Goal: Navigation & Orientation: Find specific page/section

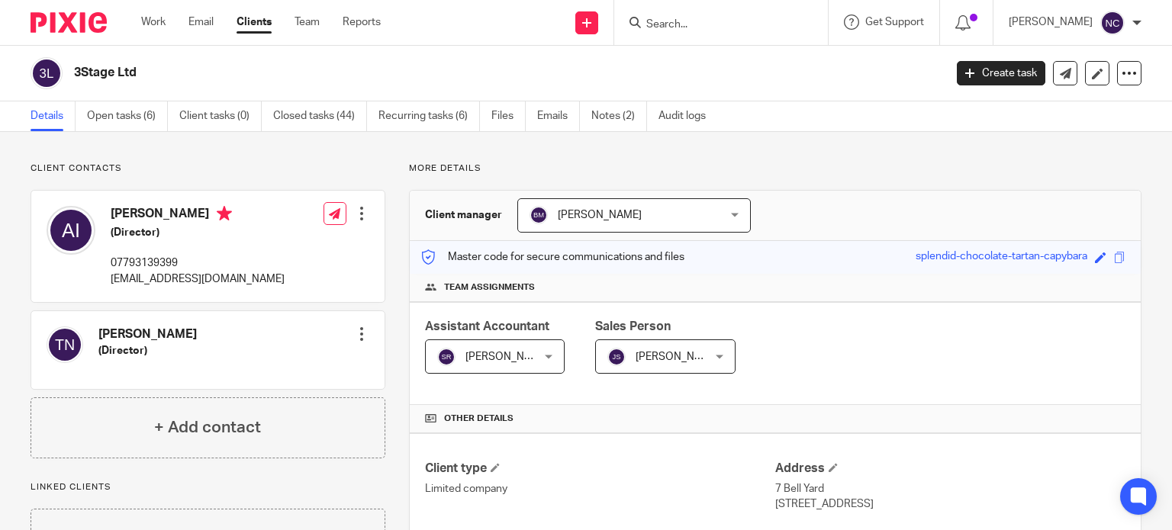
click at [667, 29] on input "Search" at bounding box center [713, 25] width 137 height 14
paste input "[EMAIL_ADDRESS][DOMAIN_NAME]"
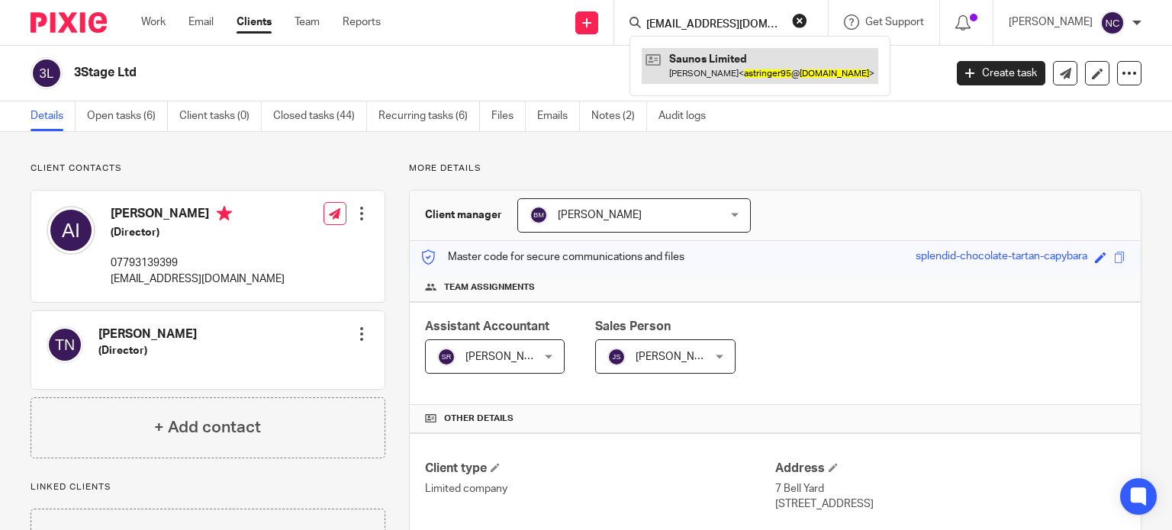
type input "[EMAIL_ADDRESS][DOMAIN_NAME]"
click at [690, 59] on link at bounding box center [760, 65] width 236 height 35
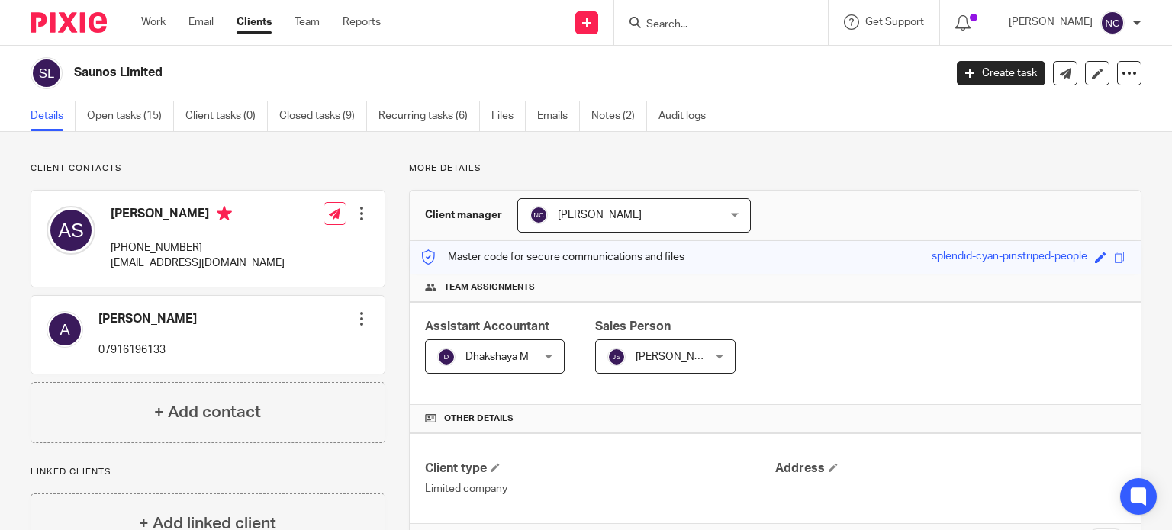
click at [720, 27] on input "Search" at bounding box center [713, 25] width 137 height 14
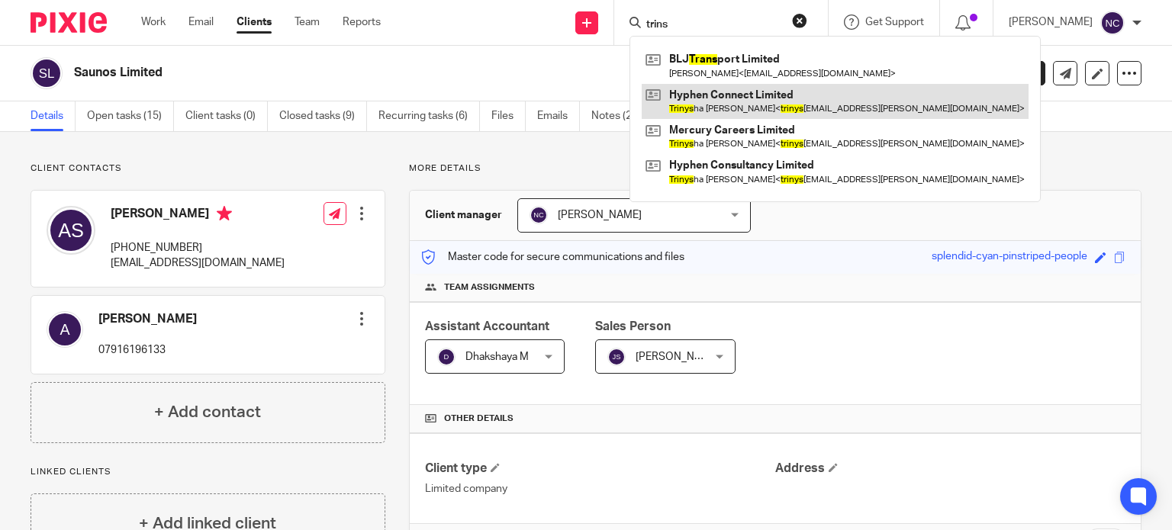
type input "trins"
click at [729, 104] on link at bounding box center [835, 101] width 387 height 35
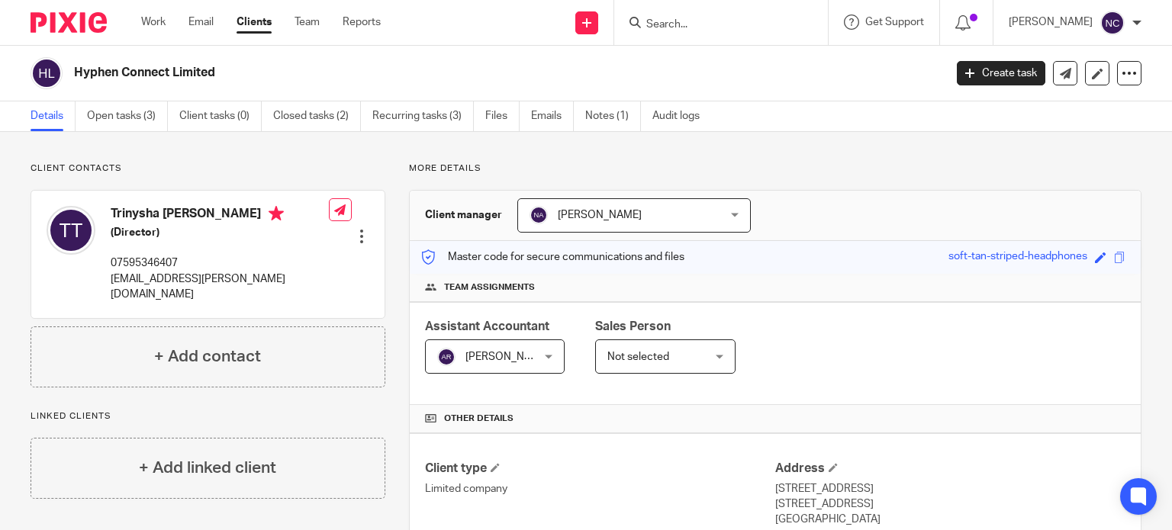
click at [79, 11] on div at bounding box center [63, 22] width 126 height 45
click at [90, 22] on img at bounding box center [69, 22] width 76 height 21
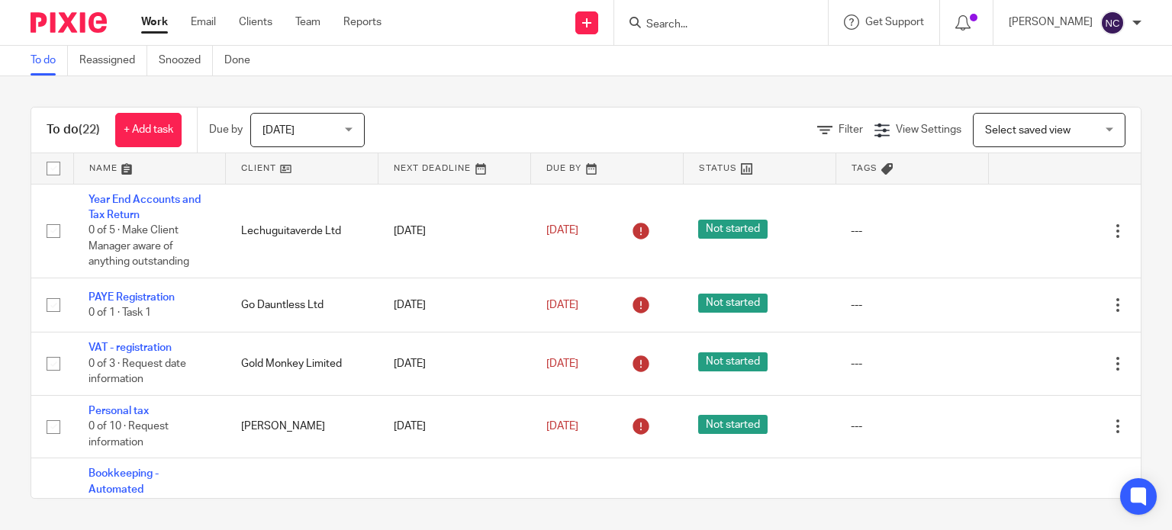
click at [705, 27] on input "Search" at bounding box center [713, 25] width 137 height 14
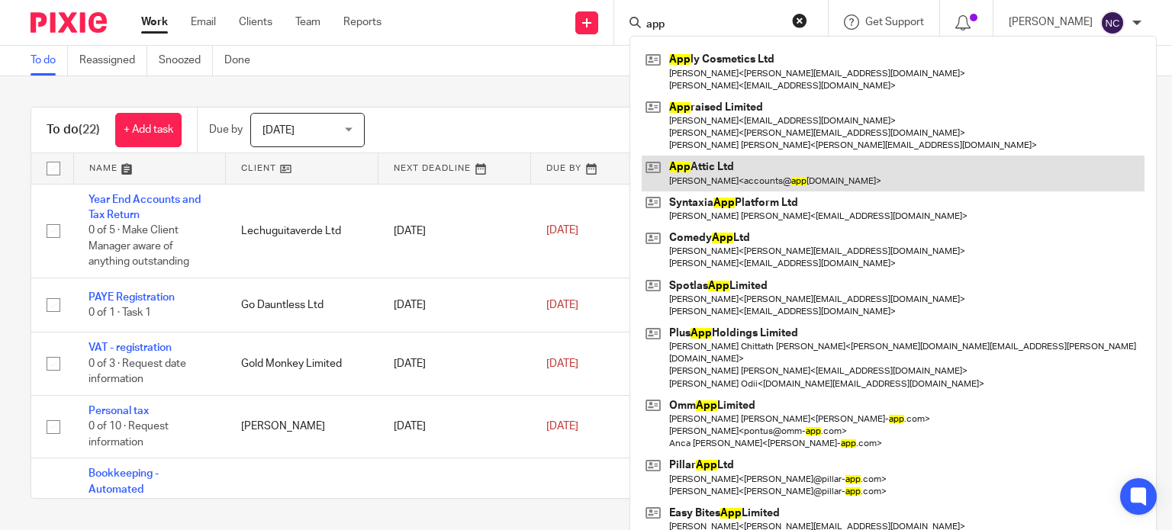
type input "app"
click at [699, 170] on link at bounding box center [893, 173] width 503 height 35
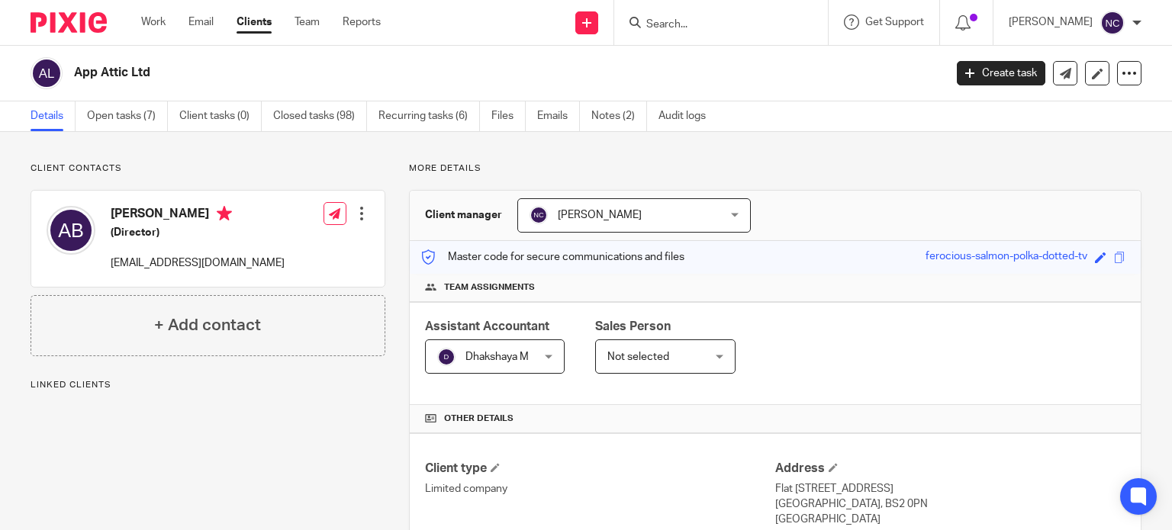
scroll to position [269, 0]
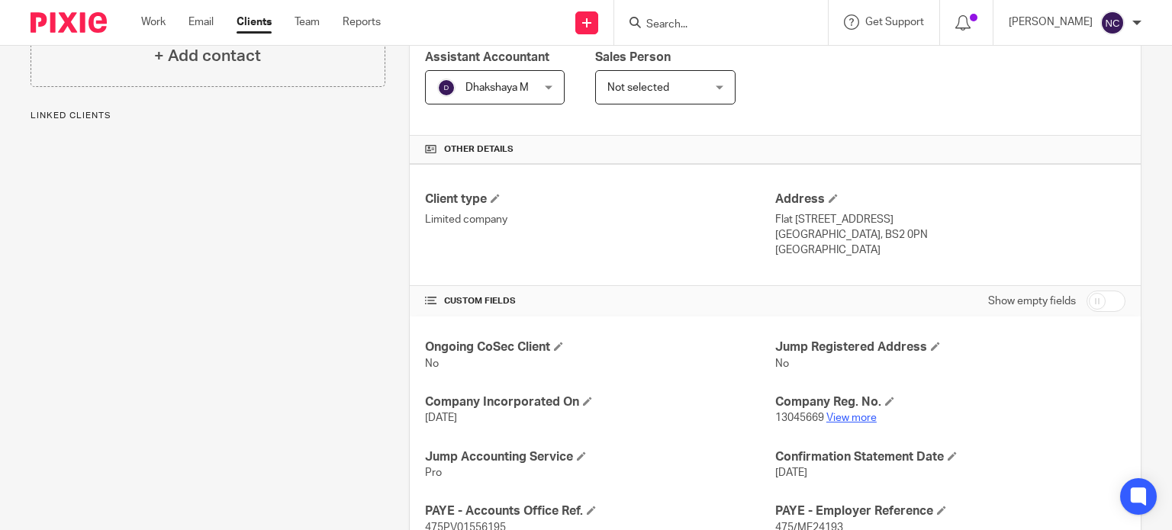
click at [847, 421] on link "View more" at bounding box center [851, 418] width 50 height 11
